Goal: Transaction & Acquisition: Purchase product/service

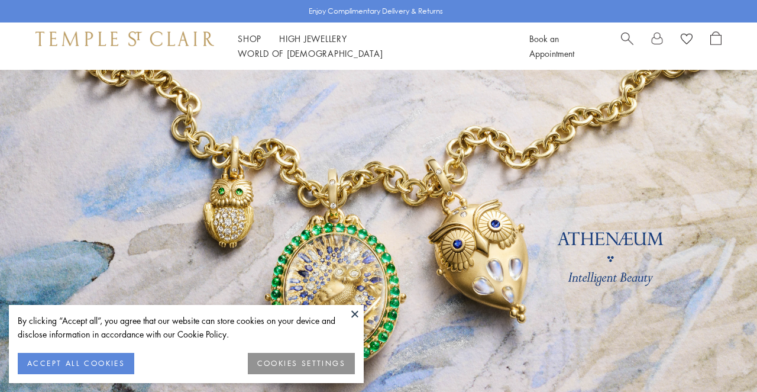
click at [351, 308] on button at bounding box center [355, 314] width 18 height 18
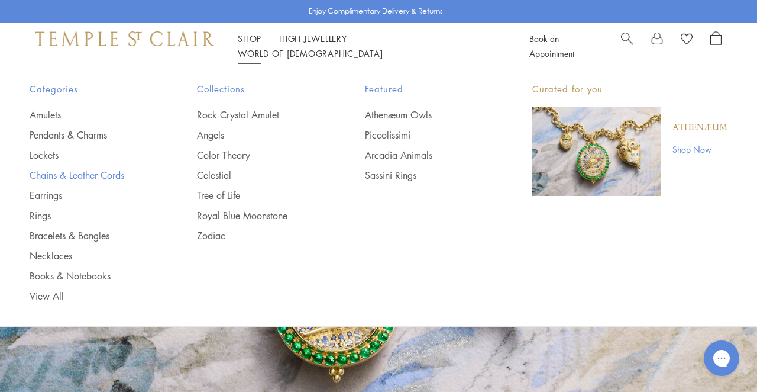
click at [84, 173] on link "Chains & Leather Cords" at bounding box center [90, 175] width 120 height 13
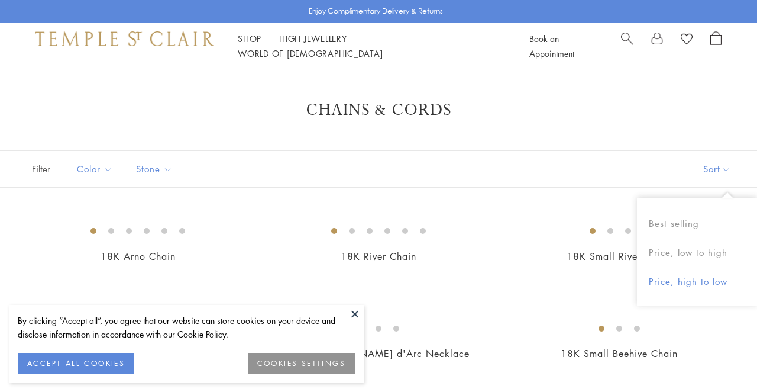
click at [677, 279] on button "Price, high to low" at bounding box center [697, 281] width 120 height 29
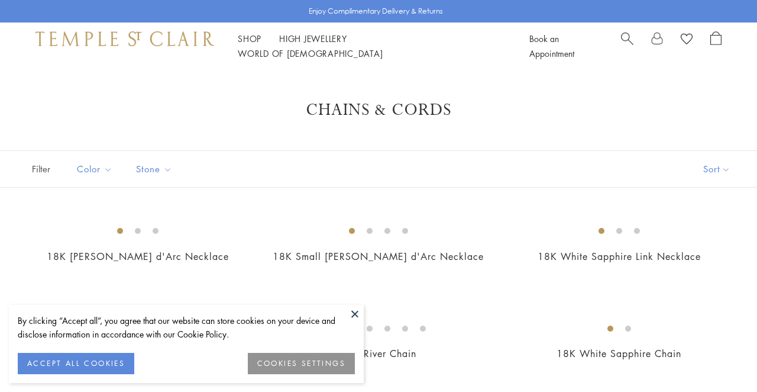
click at [66, 370] on button "ACCEPT ALL COOKIES" at bounding box center [76, 363] width 117 height 21
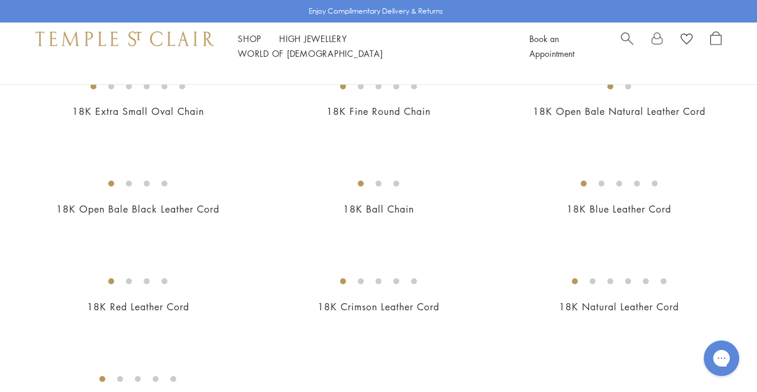
scroll to position [537, 0]
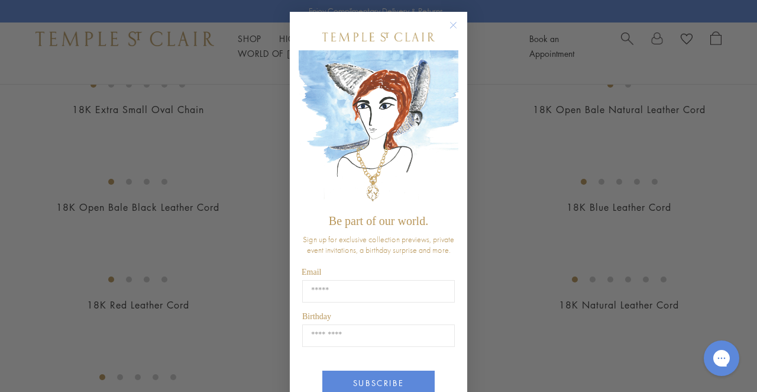
click at [450, 25] on circle "Close dialog" at bounding box center [454, 25] width 14 height 14
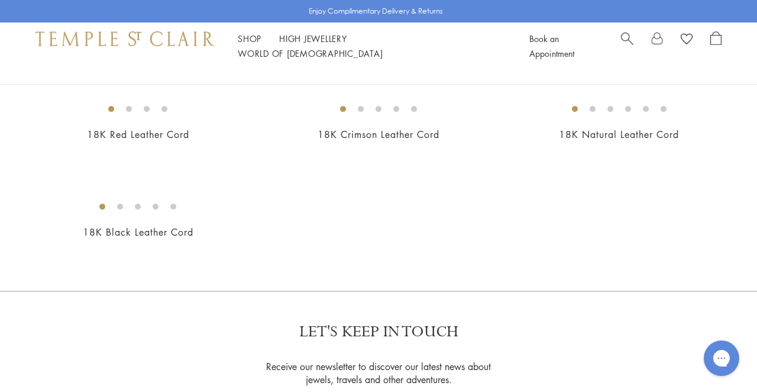
scroll to position [708, 0]
click at [0, 0] on img at bounding box center [0, 0] width 0 height 0
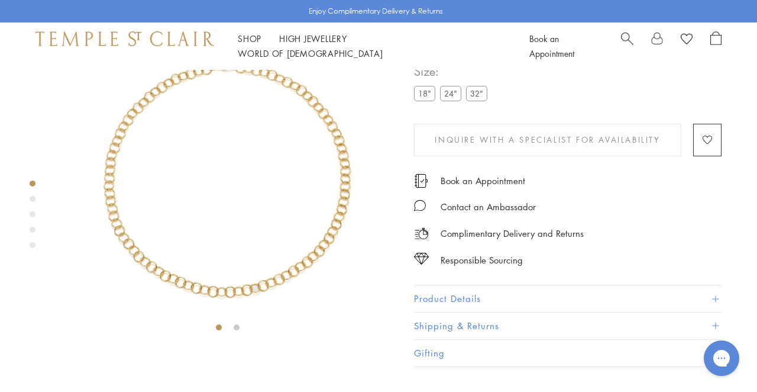
click at [31, 199] on div "Product gallery navigation" at bounding box center [33, 199] width 6 height 6
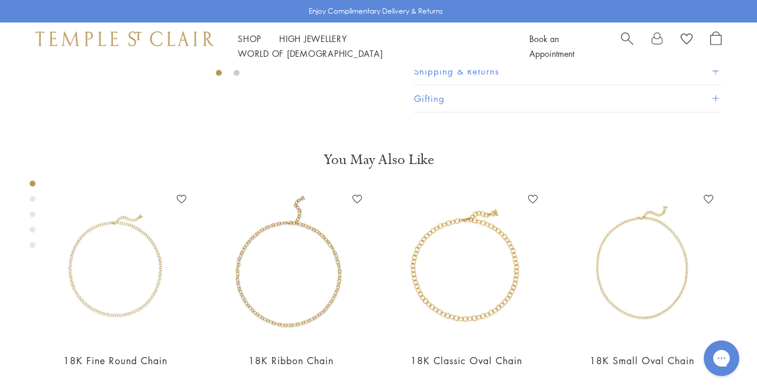
scroll to position [360, 0]
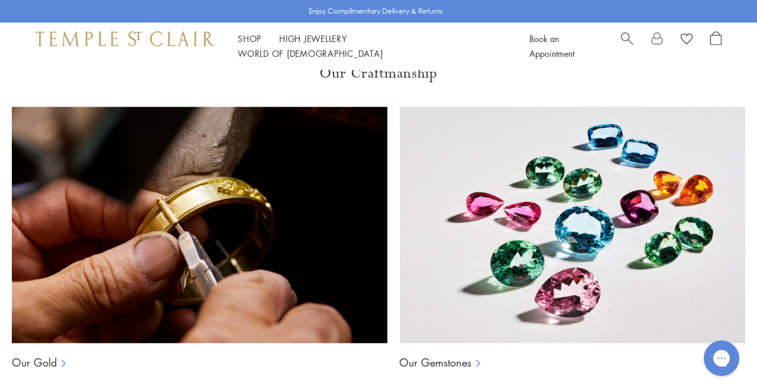
scroll to position [692, 0]
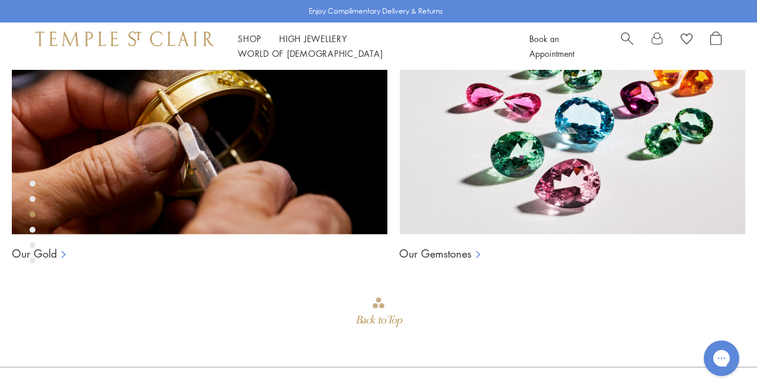
scroll to position [607, 0]
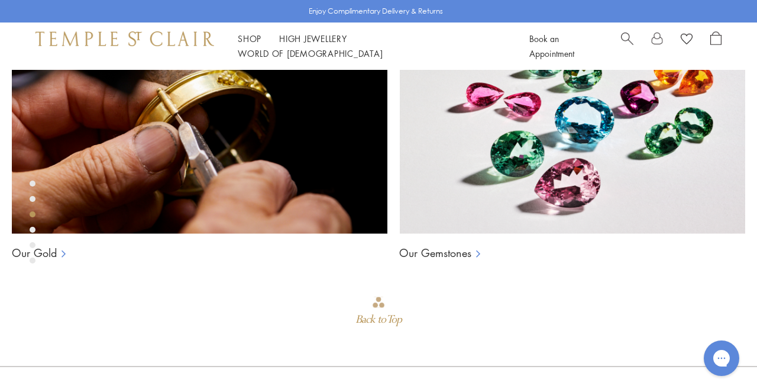
click at [33, 230] on div "Product gallery navigation" at bounding box center [33, 230] width 6 height 6
click at [31, 246] on div "Product gallery navigation" at bounding box center [33, 245] width 6 height 6
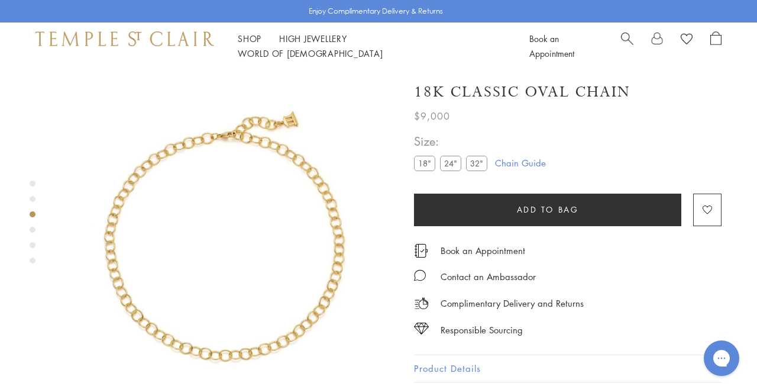
scroll to position [607, 0]
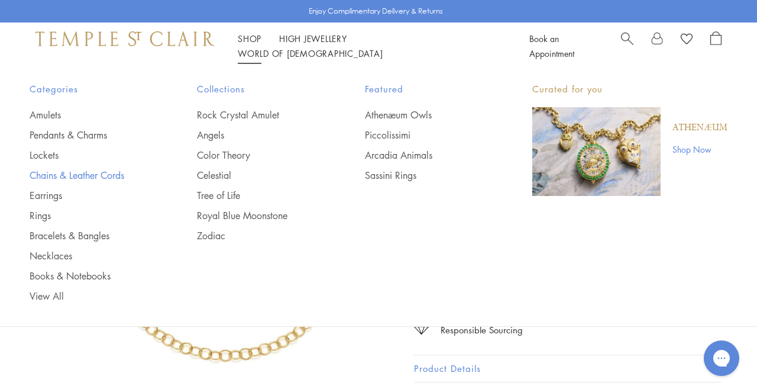
click at [102, 173] on link "Chains & Leather Cords" at bounding box center [90, 175] width 120 height 13
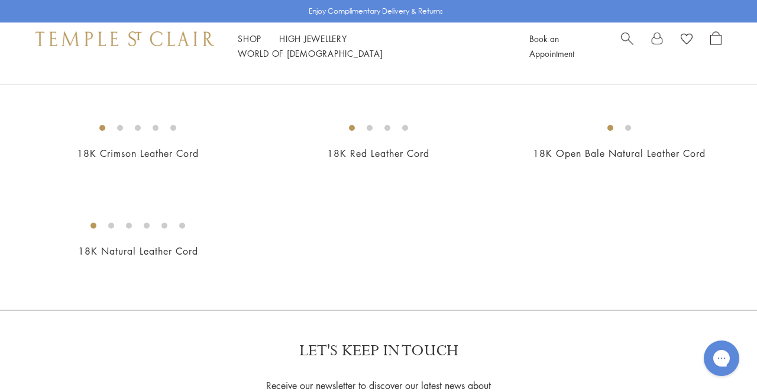
scroll to position [689, 0]
click at [0, 0] on img at bounding box center [0, 0] width 0 height 0
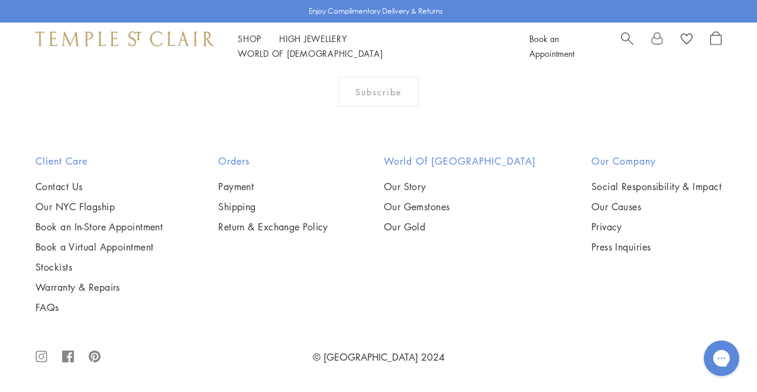
scroll to position [1266, 0]
click at [0, 0] on img at bounding box center [0, 0] width 0 height 0
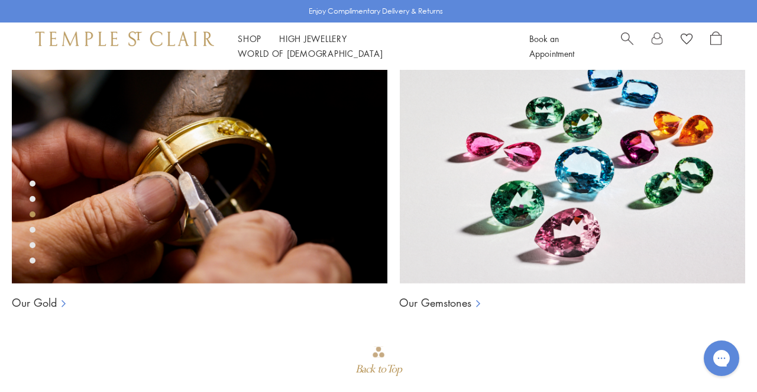
scroll to position [559, 0]
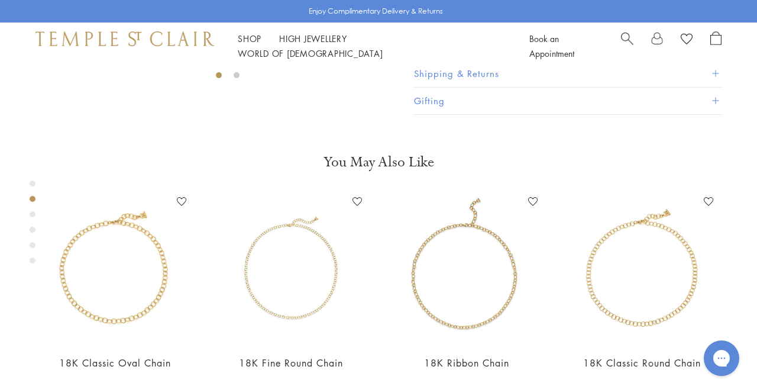
scroll to position [327, 1]
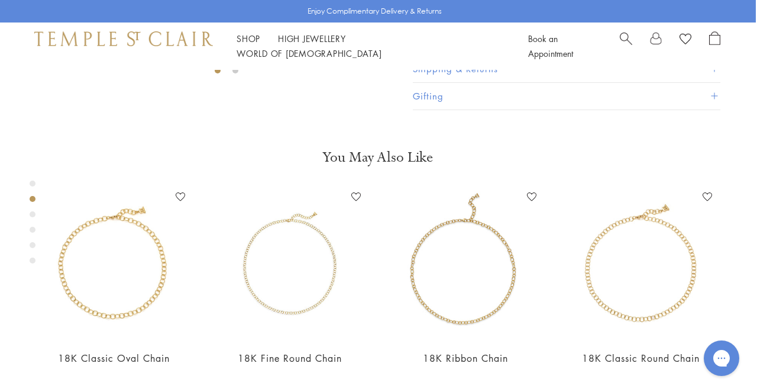
click at [31, 214] on div "Product gallery navigation" at bounding box center [33, 214] width 6 height 6
click at [31, 229] on div "Product gallery navigation" at bounding box center [33, 230] width 6 height 6
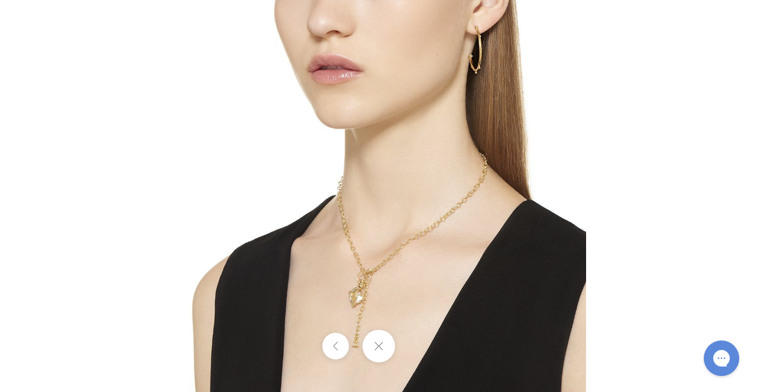
click at [373, 344] on button at bounding box center [378, 346] width 33 height 33
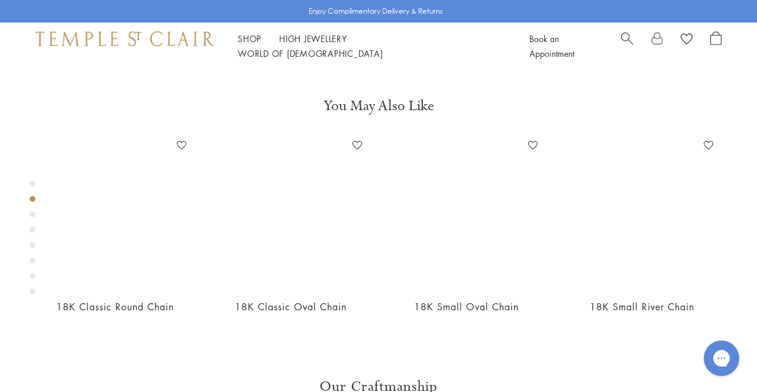
scroll to position [380, 0]
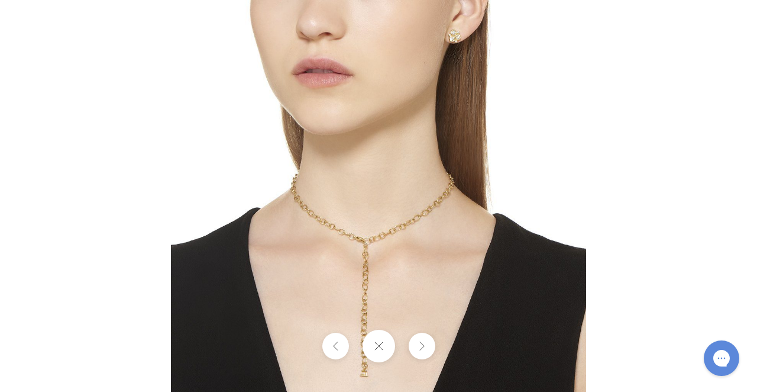
click at [375, 252] on img at bounding box center [378, 207] width 415 height 415
